Goal: Task Accomplishment & Management: Use online tool/utility

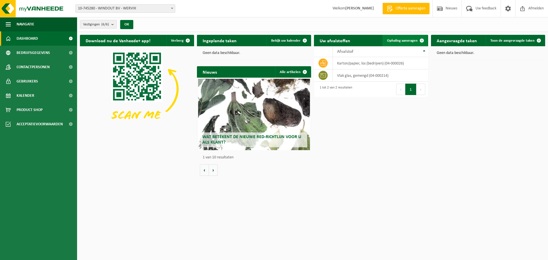
click at [415, 39] on span "Ophaling aanvragen" at bounding box center [402, 41] width 31 height 4
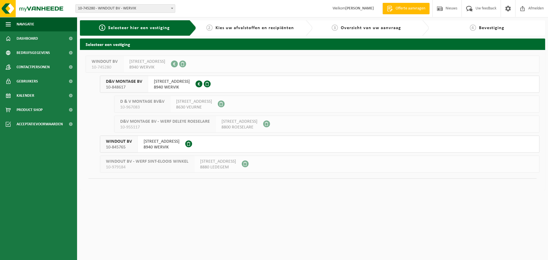
click at [158, 144] on span "8940 WERVIK" at bounding box center [162, 147] width 36 height 6
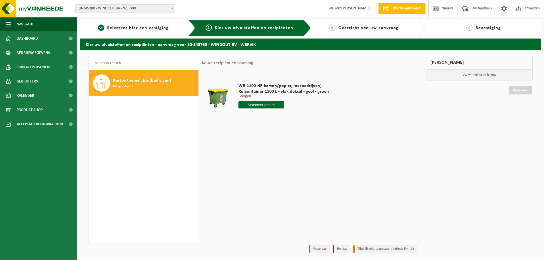
click at [253, 102] on input "text" at bounding box center [260, 104] width 45 height 7
click at [274, 157] on div "18" at bounding box center [274, 155] width 10 height 9
type input "Van 2025-09-18"
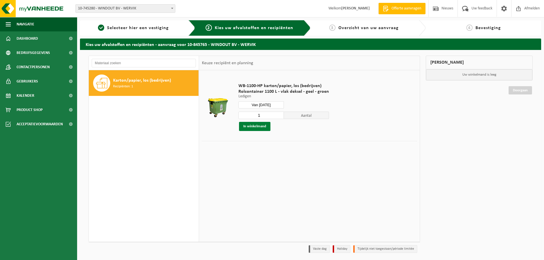
click at [263, 126] on button "In winkelmand" at bounding box center [254, 126] width 31 height 9
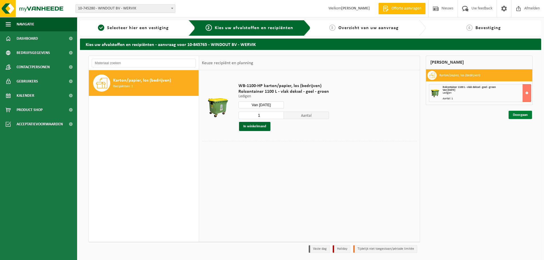
click at [524, 116] on link "Doorgaan" at bounding box center [519, 115] width 23 height 8
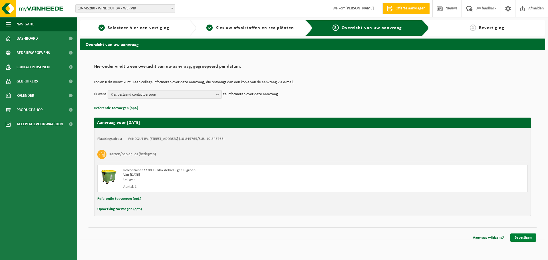
click at [525, 238] on link "Bevestigen" at bounding box center [523, 238] width 26 height 8
